Goal: Information Seeking & Learning: Find specific fact

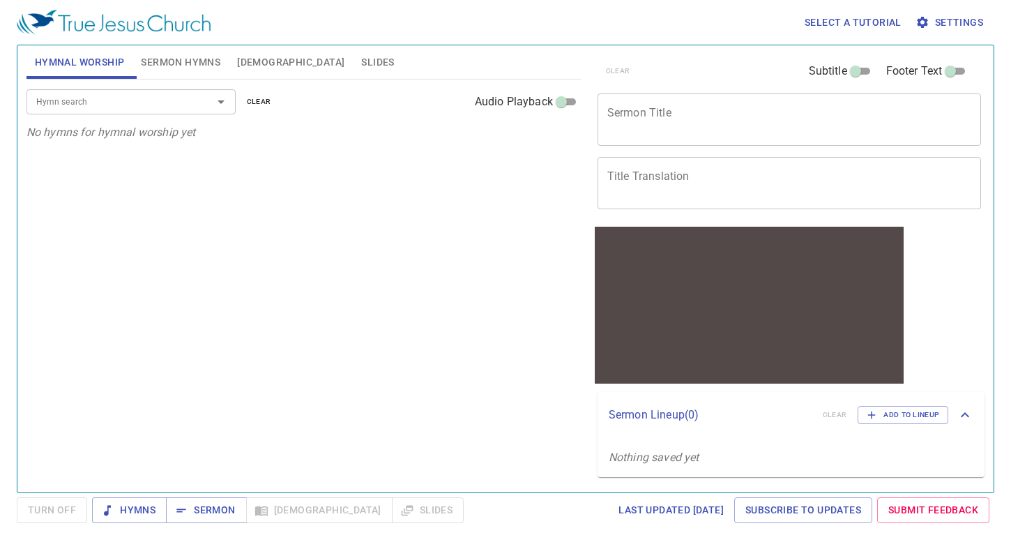
click at [180, 103] on input "Hymn search" at bounding box center [111, 101] width 160 height 16
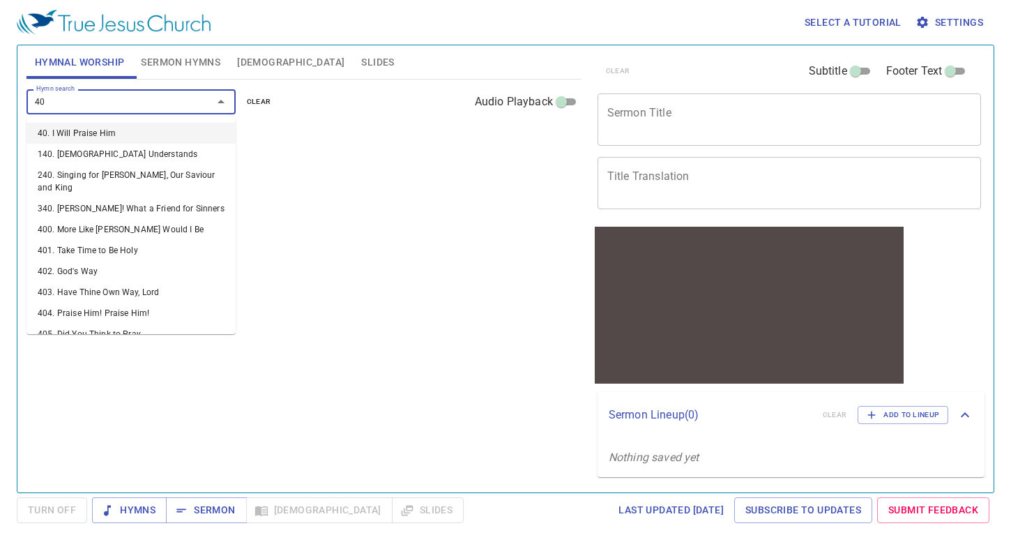
type input "402"
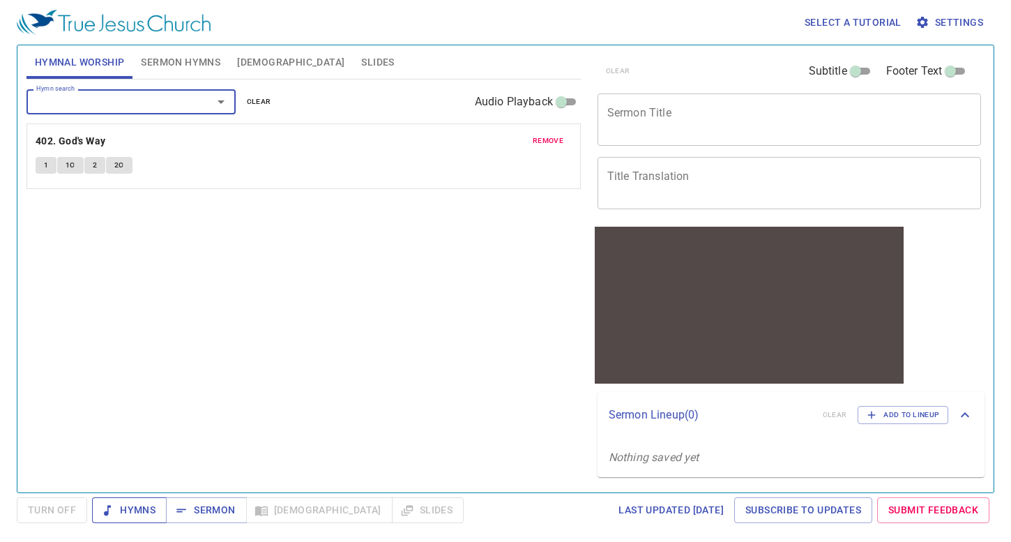
click at [142, 516] on span "Hymns" at bounding box center [129, 509] width 52 height 17
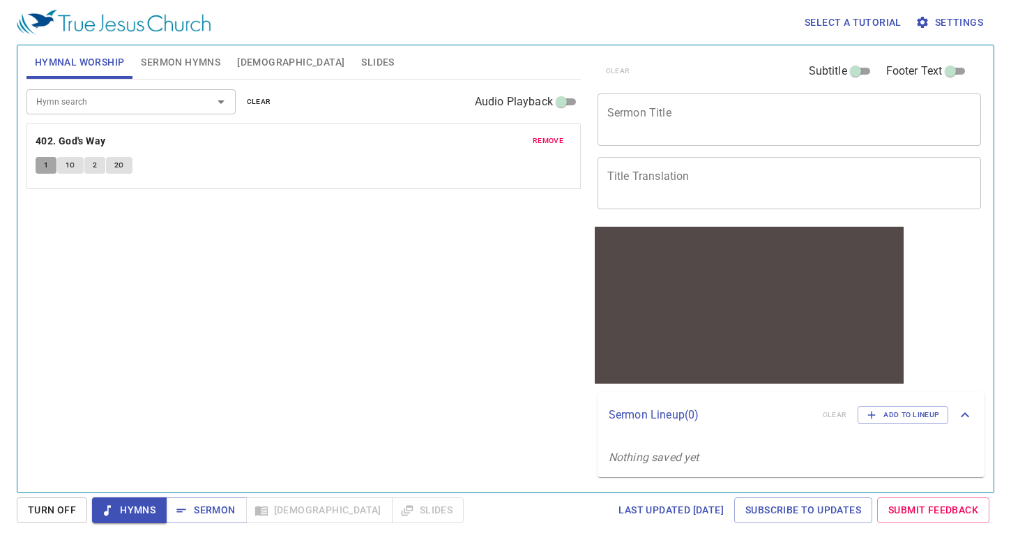
click at [45, 165] on span "1" at bounding box center [46, 165] width 4 height 13
click at [138, 226] on div "Hymn search Hymn search clear Audio Playback remove 402. God's Way 1 1C 2 2C" at bounding box center [303, 279] width 554 height 401
click at [149, 108] on input "Hymn search" at bounding box center [111, 101] width 160 height 16
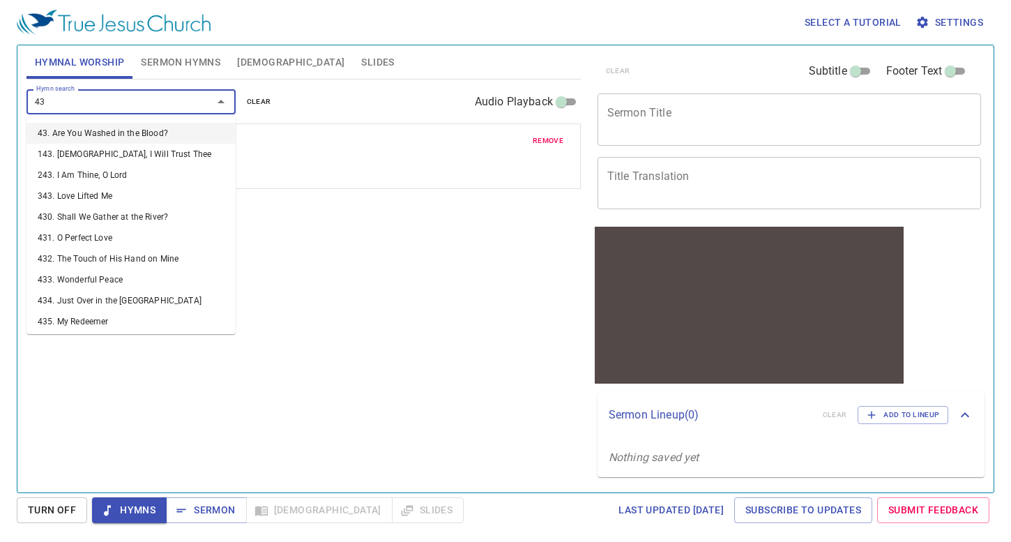
type input "433"
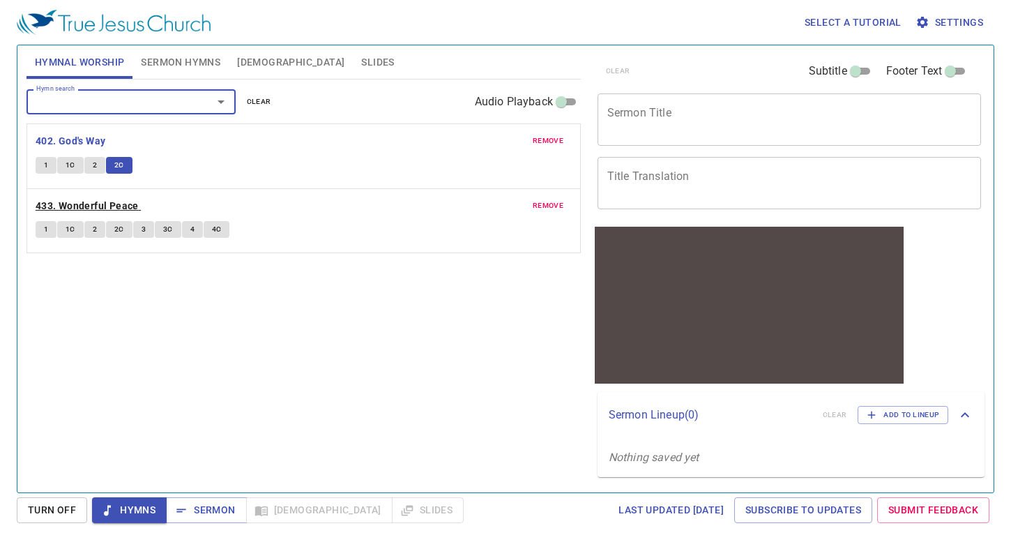
click at [43, 204] on b "433. Wonderful Peace" at bounding box center [87, 205] width 103 height 17
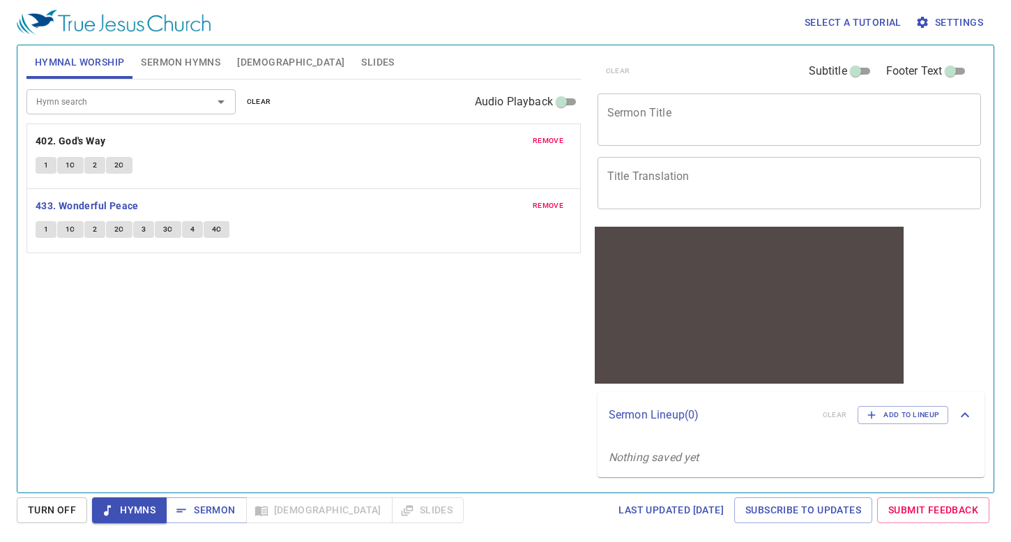
click at [43, 225] on button "1" at bounding box center [46, 229] width 21 height 17
click at [119, 292] on div "Hymn search Hymn search clear Audio Playback remove 402. God's Way 1 1C 2 2C re…" at bounding box center [303, 279] width 554 height 401
